Goal: Navigation & Orientation: Find specific page/section

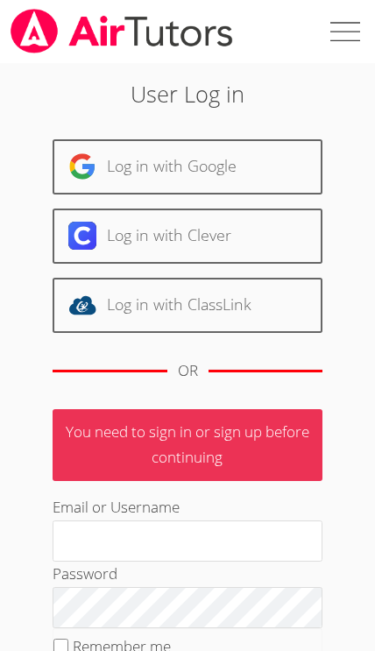
scroll to position [177, 0]
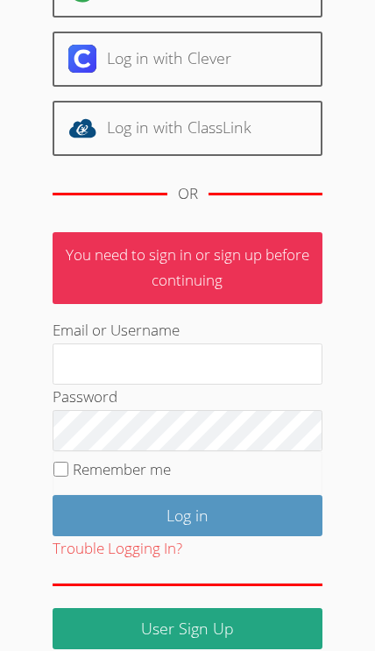
click at [188, 355] on input "Email or Username" at bounding box center [188, 365] width 270 height 42
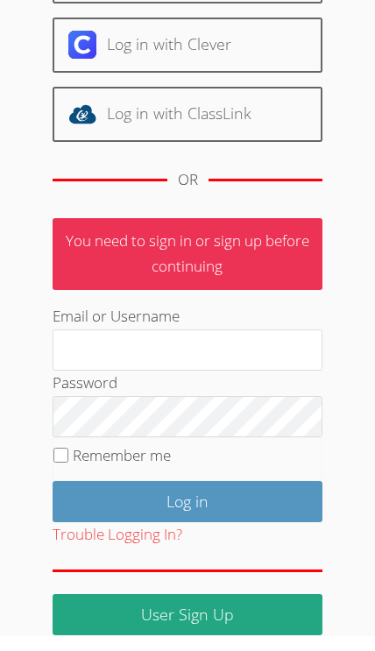
scroll to position [192, 0]
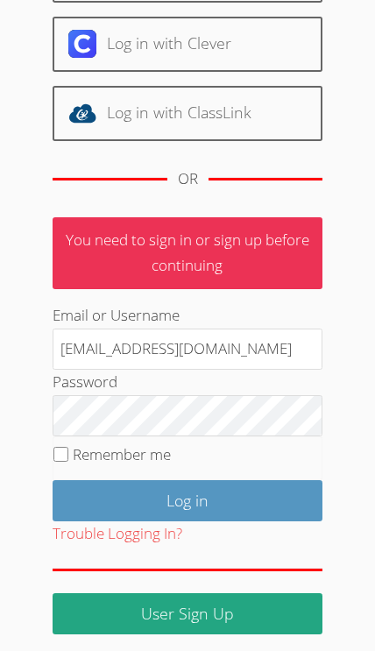
type input "Thebrandstoryshop@gmail.com"
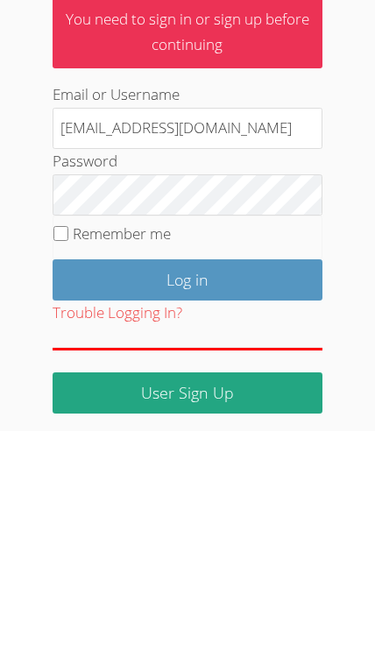
scroll to position [196, 0]
click at [252, 476] on input "Log in" at bounding box center [188, 496] width 270 height 41
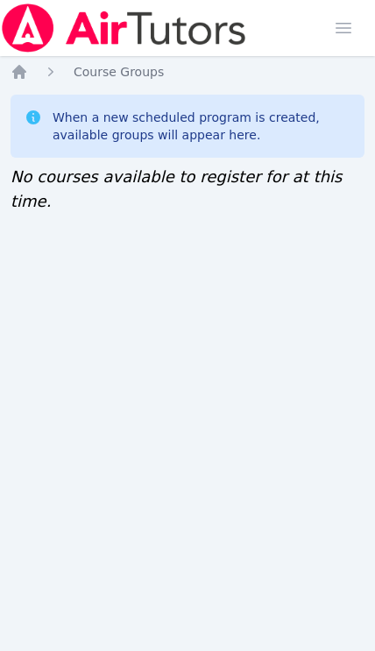
scroll to position [0, 7]
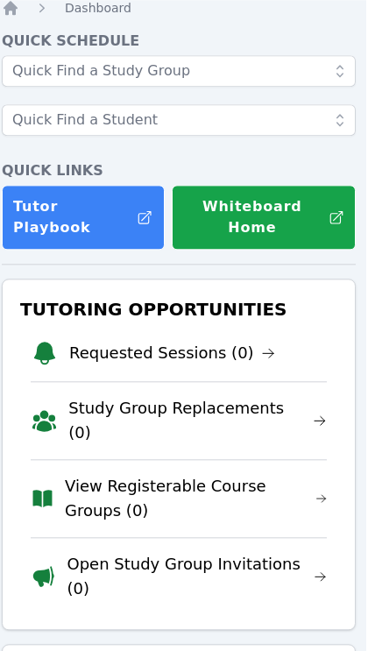
scroll to position [0, 7]
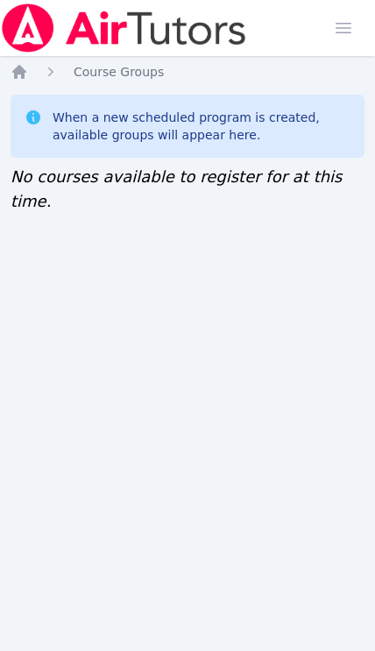
click at [44, 67] on icon "Breadcrumb" at bounding box center [51, 72] width 18 height 18
click at [35, 69] on ol "Home Course Groups" at bounding box center [87, 72] width 153 height 18
click at [330, 29] on span "button" at bounding box center [343, 28] width 39 height 39
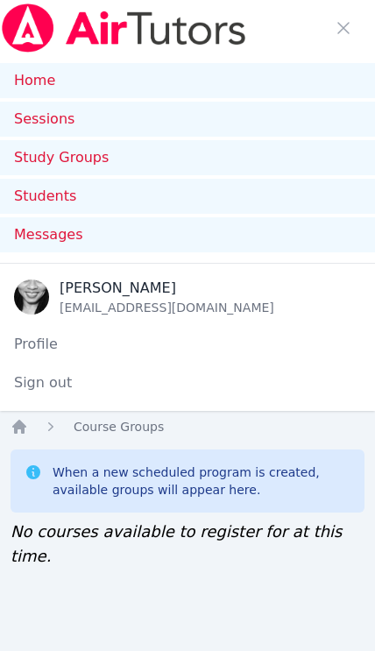
click at [58, 111] on link "Sessions" at bounding box center [187, 119] width 375 height 35
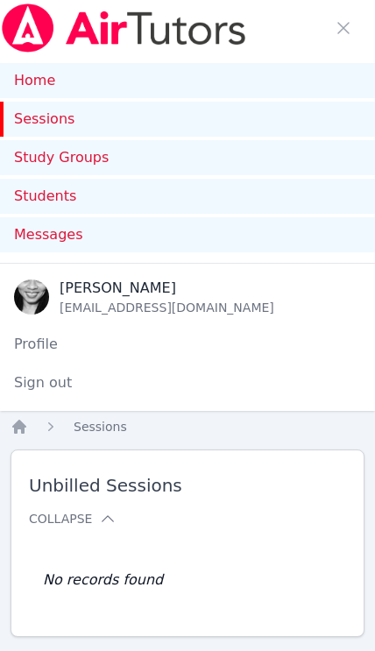
click at [77, 161] on link "Study Groups" at bounding box center [187, 157] width 375 height 35
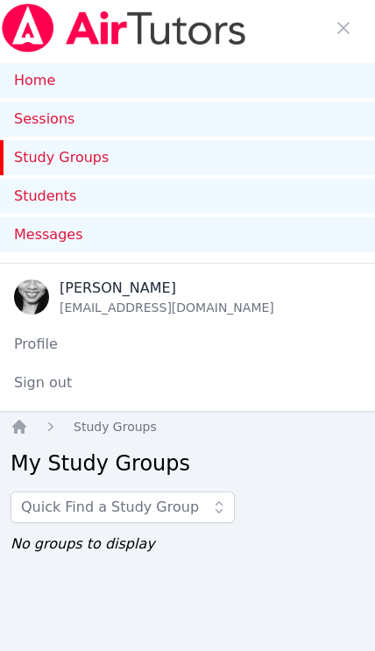
click at [32, 81] on link "Home" at bounding box center [187, 80] width 375 height 35
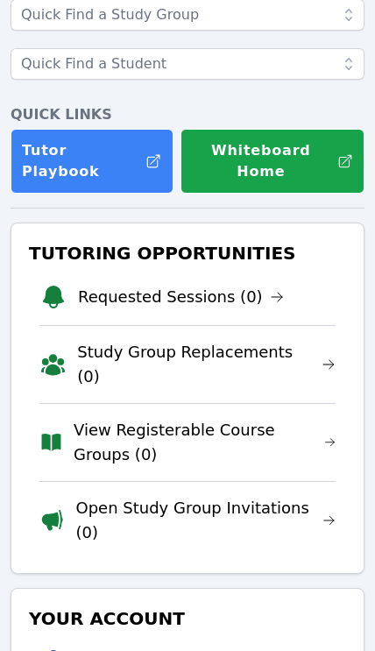
scroll to position [487, 0]
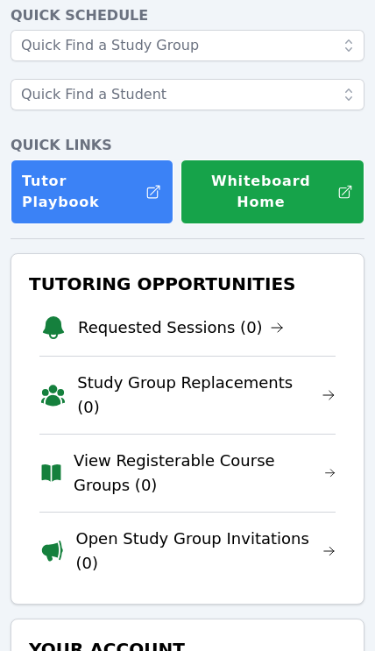
scroll to position [100, 0]
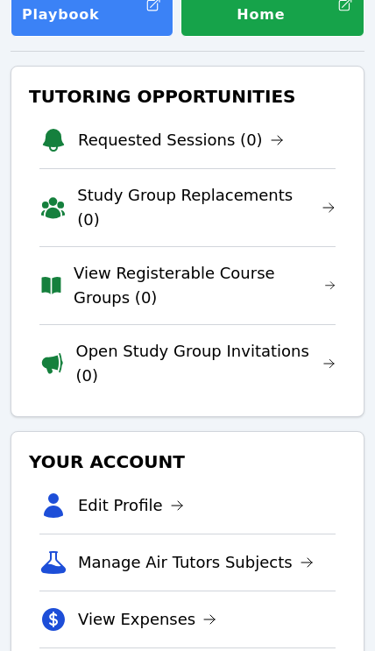
click at [333, 261] on link "View Registerable Course Groups (0)" at bounding box center [205, 285] width 262 height 49
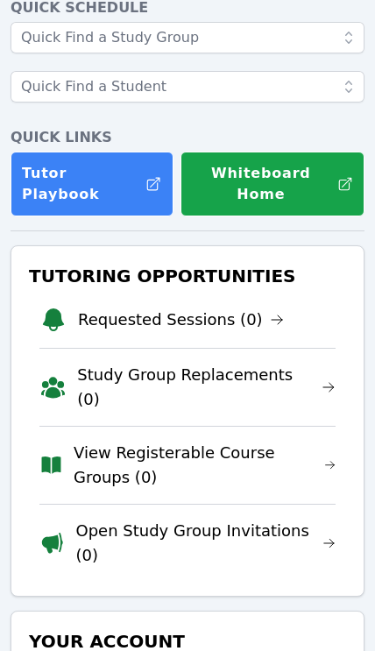
scroll to position [277, 0]
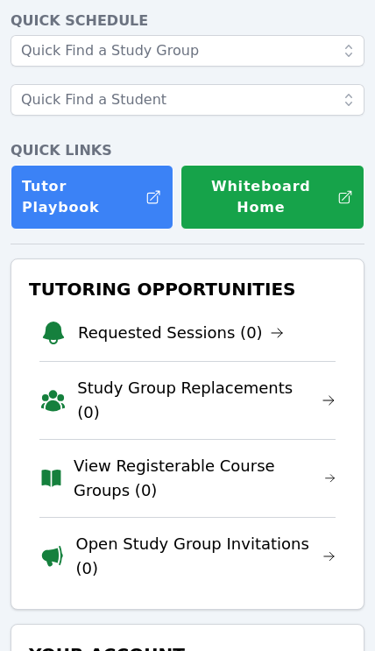
scroll to position [90, 0]
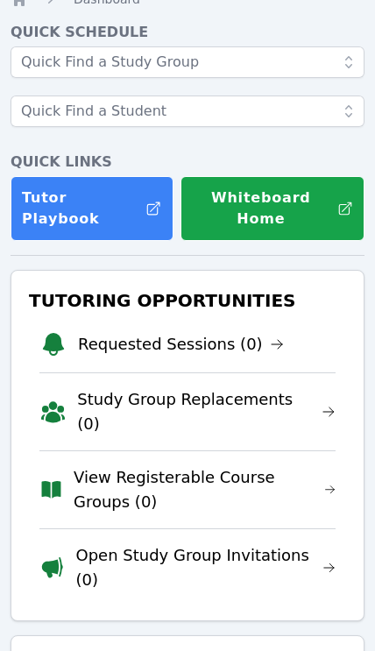
scroll to position [75, 0]
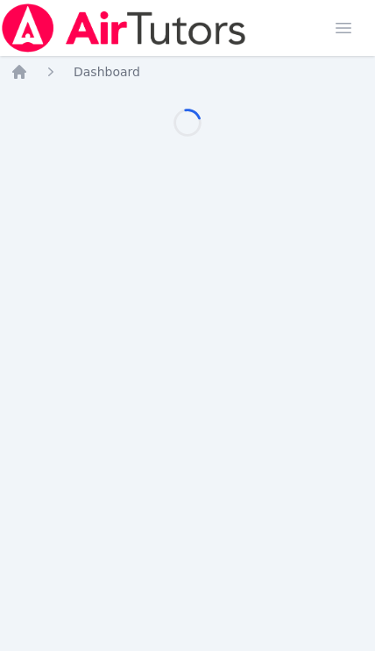
scroll to position [97, 0]
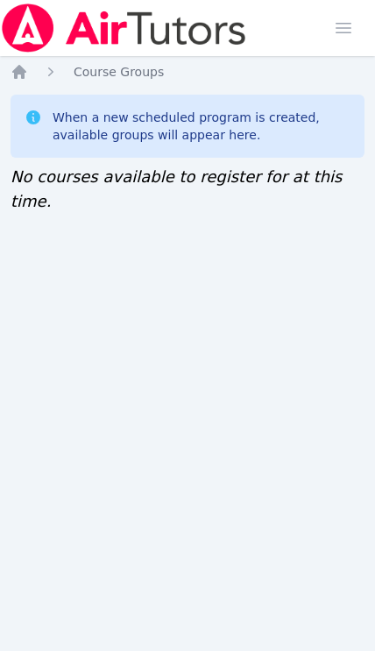
click at [341, 29] on span "button" at bounding box center [343, 28] width 39 height 39
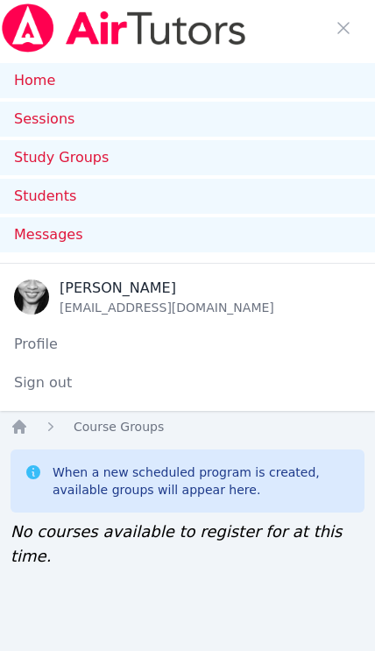
click at [34, 86] on link "Home" at bounding box center [187, 80] width 375 height 35
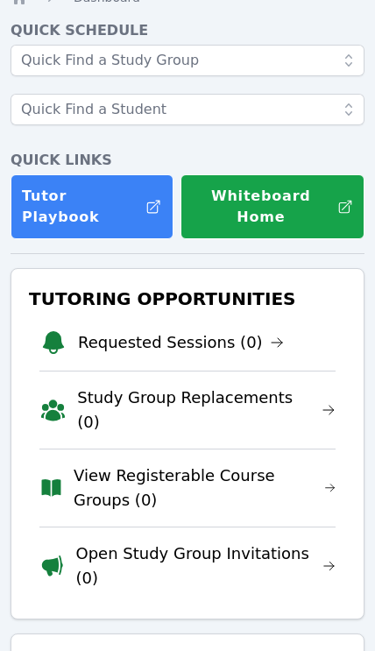
scroll to position [429, 0]
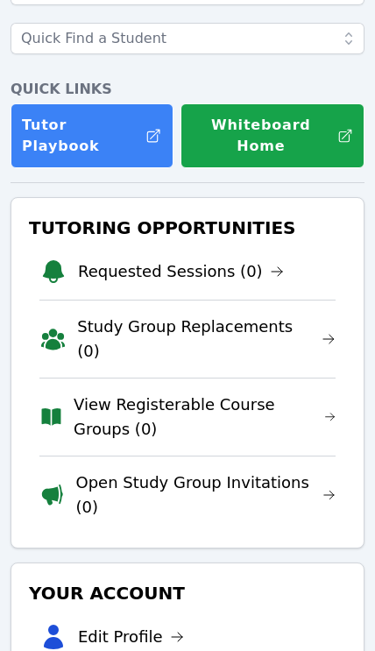
scroll to position [158, 0]
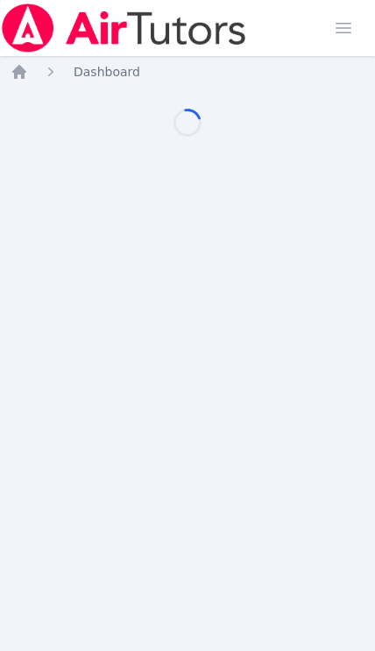
scroll to position [97, 0]
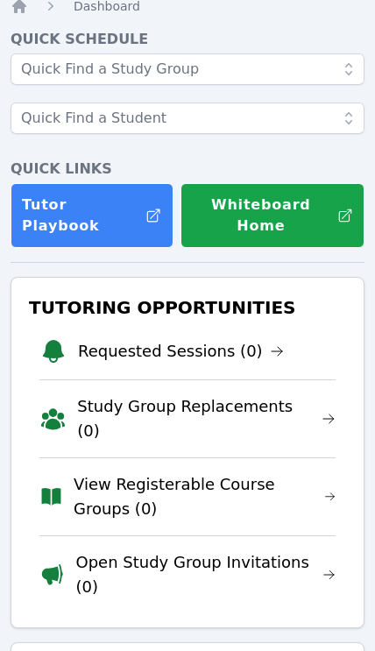
scroll to position [68, 0]
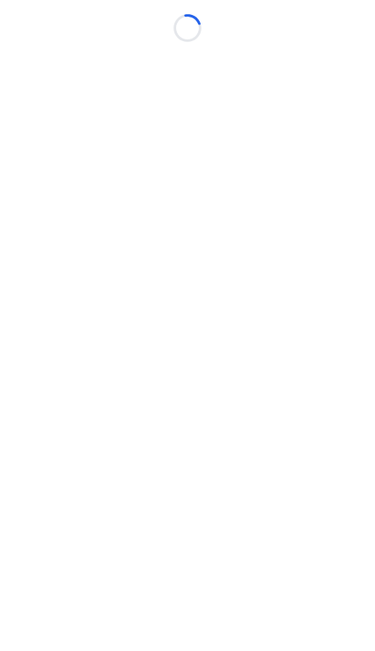
scroll to position [94, 0]
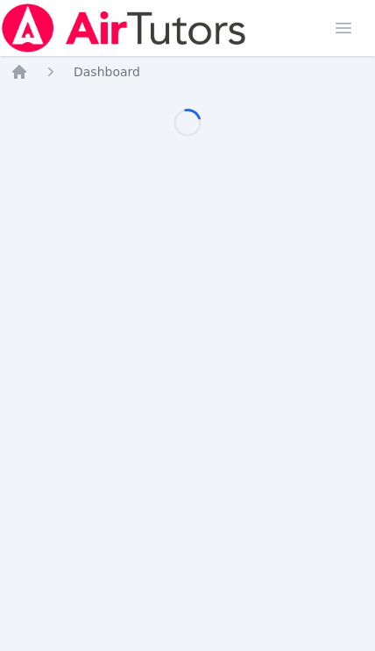
scroll to position [94, 0]
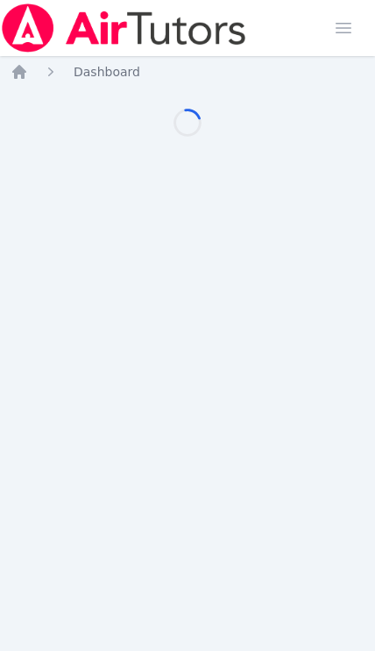
scroll to position [94, 0]
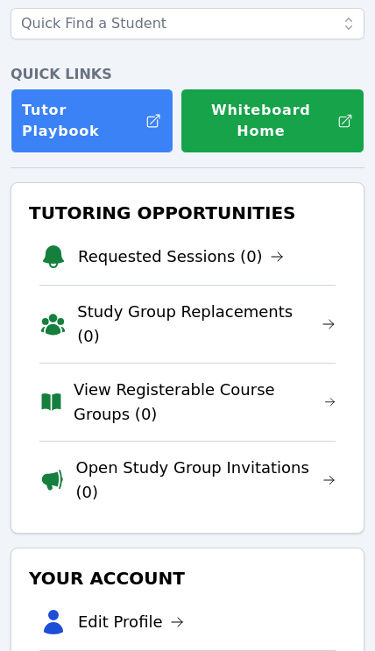
scroll to position [169, 0]
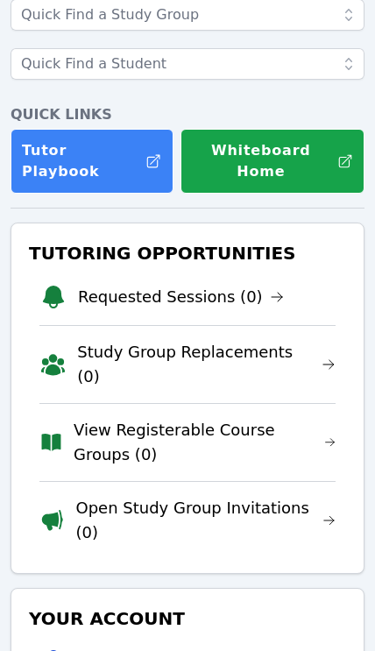
scroll to position [121, 0]
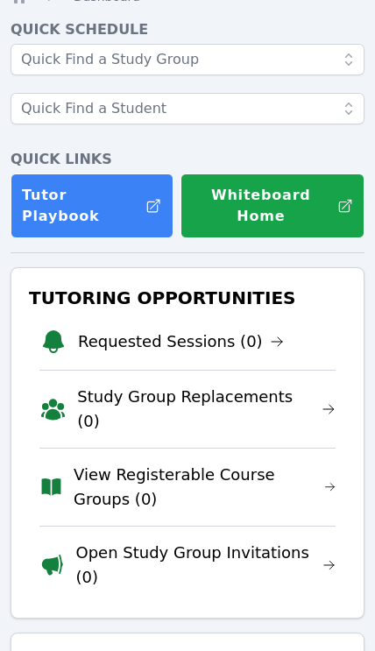
scroll to position [76, 0]
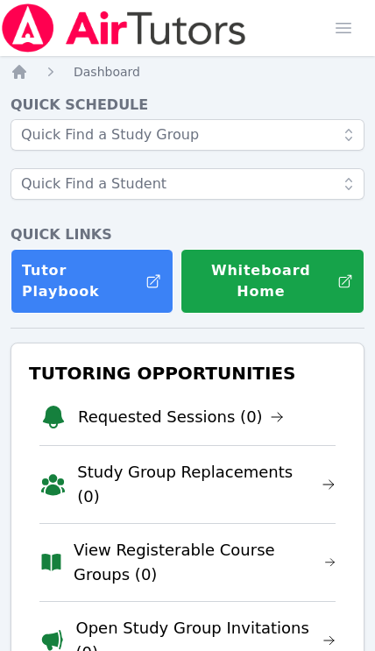
click at [281, 650] on html "Home Sessions Study Groups Students Messages Open user menu Iola Wilson Open ma…" at bounding box center [187, 325] width 375 height 651
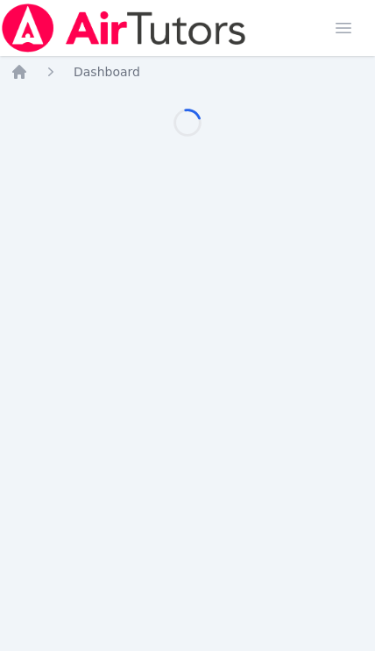
scroll to position [97, 0]
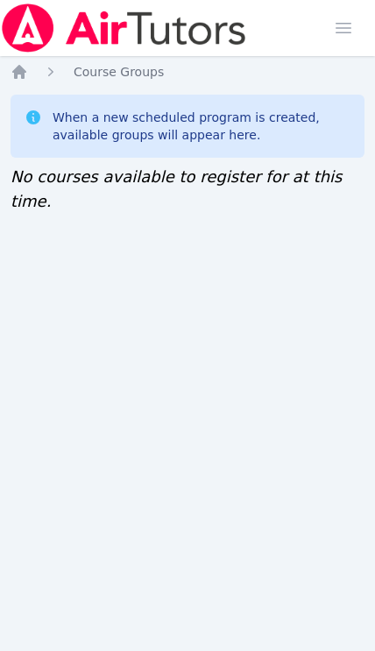
scroll to position [41, 0]
click at [84, 438] on div "Home Sessions Study Groups Students Messages Open user menu [PERSON_NAME] Open …" at bounding box center [187, 325] width 375 height 651
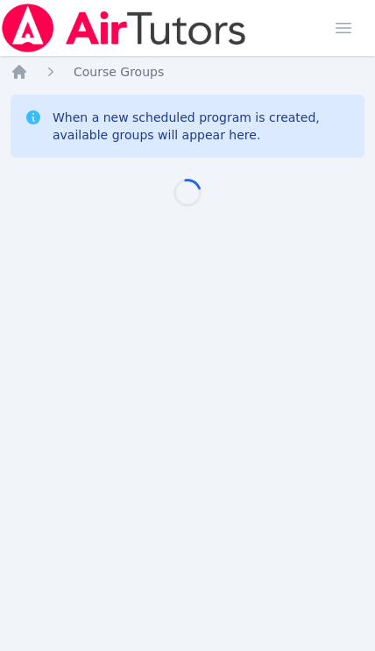
scroll to position [41, 0]
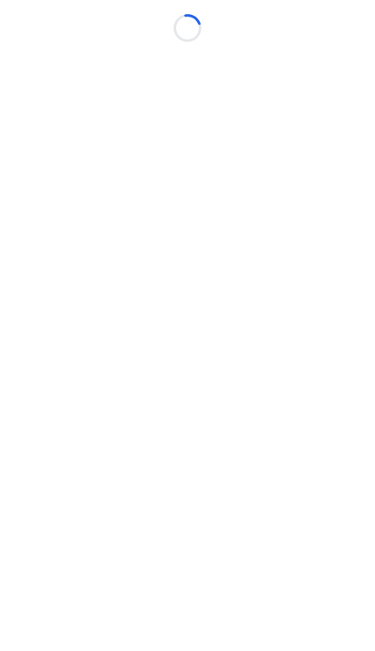
scroll to position [41, 0]
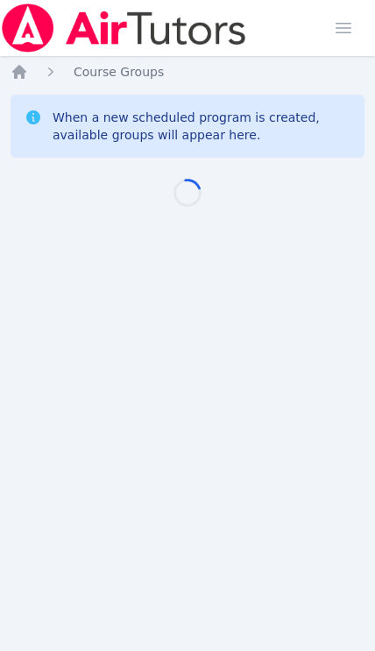
scroll to position [41, 0]
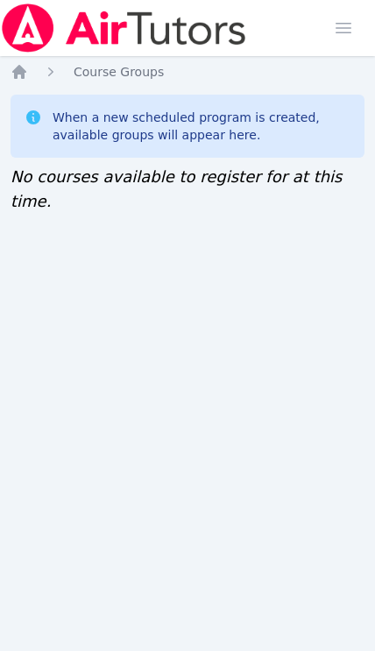
scroll to position [41, 0]
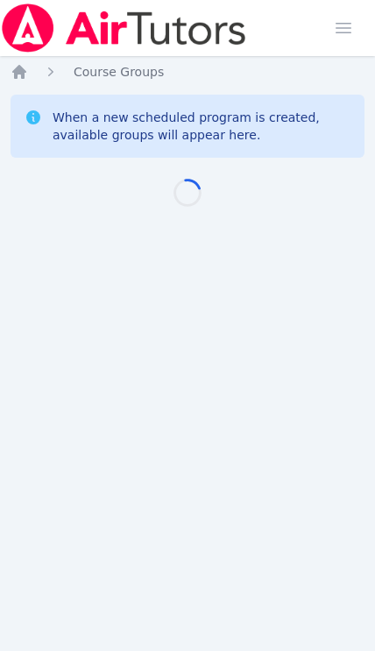
scroll to position [41, 0]
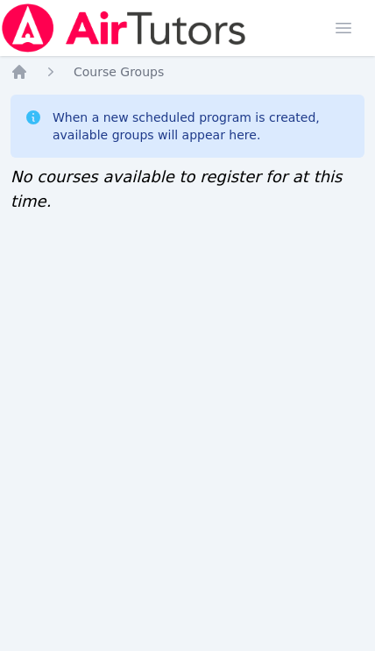
click at [32, 650] on html "Home Sessions Study Groups Students Messages Open user menu [PERSON_NAME] Open …" at bounding box center [187, 325] width 375 height 651
click at [26, 650] on html "Home Sessions Study Groups Students Messages Open user menu [PERSON_NAME] Open …" at bounding box center [187, 325] width 375 height 651
